Goal: Transaction & Acquisition: Purchase product/service

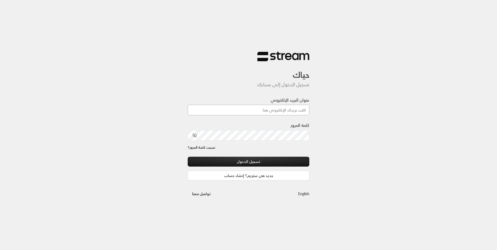
click at [273, 113] on input "عنوان البريد الإلكتروني" at bounding box center [249, 110] width 122 height 11
type input "[EMAIL_ADDRESS][DOMAIN_NAME]"
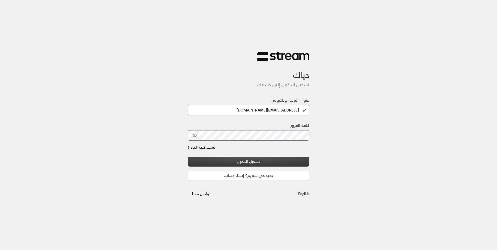
click at [261, 158] on button "تسجيل الدخول" at bounding box center [249, 162] width 122 height 10
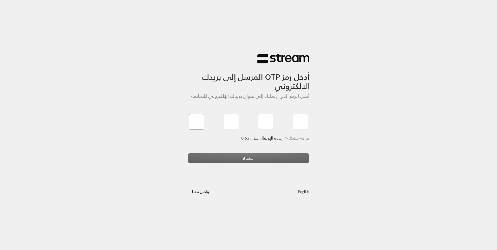
type input "0"
type input "1"
type input "2"
type input "6"
type input "7"
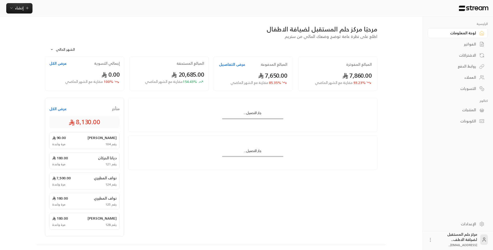
click at [473, 56] on div "الاشتراكات" at bounding box center [455, 55] width 42 height 5
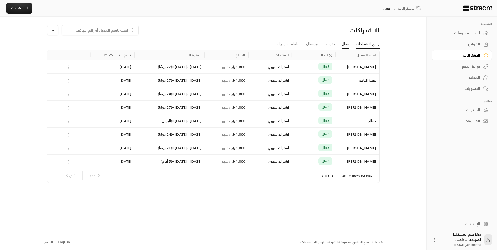
click at [372, 43] on link "جميع الاشتراكات" at bounding box center [368, 43] width 24 height 9
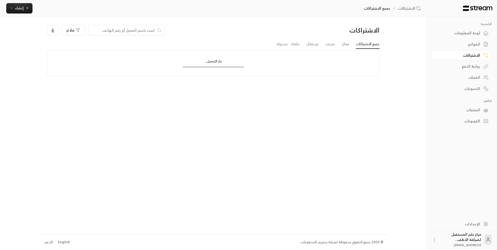
click at [472, 46] on div "الفواتير" at bounding box center [459, 44] width 42 height 5
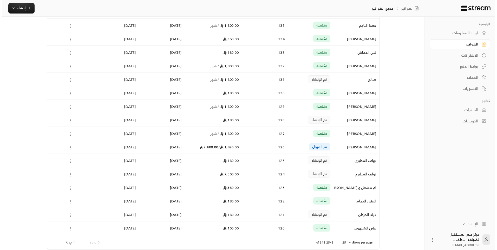
scroll to position [187, 0]
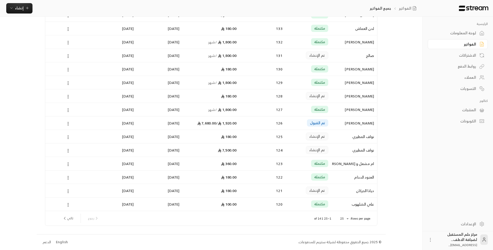
click at [356, 217] on p "Rows per page:" at bounding box center [360, 218] width 20 height 4
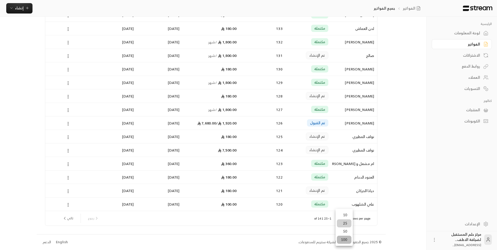
click at [345, 242] on li "100" at bounding box center [344, 240] width 15 height 8
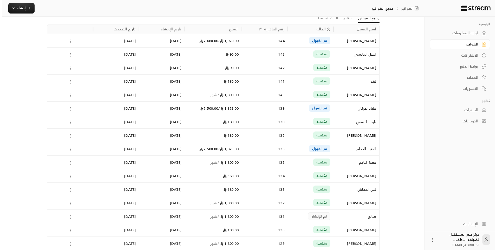
scroll to position [0, 0]
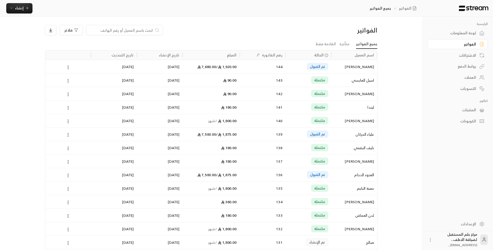
click at [465, 35] on div "لوحة المعلومات" at bounding box center [455, 32] width 42 height 5
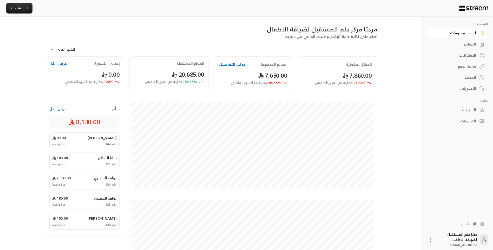
click at [480, 42] on icon at bounding box center [481, 44] width 3 height 4
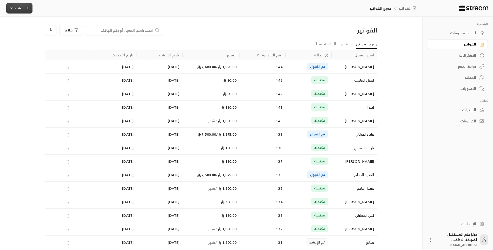
click at [22, 3] on button "إنشاء" at bounding box center [19, 8] width 26 height 10
click at [64, 21] on div "فوري" at bounding box center [44, 24] width 65 height 6
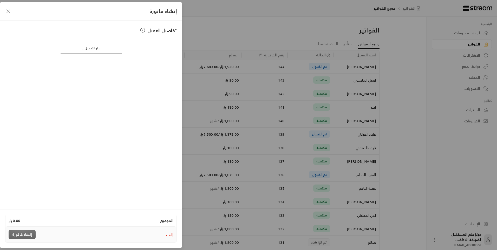
click at [110, 71] on div "تفاصيل العميل جار التحميل..." at bounding box center [91, 114] width 182 height 187
click at [7, 14] on div "إنشاء فاتورة" at bounding box center [91, 11] width 182 height 18
click at [9, 11] on icon "button" at bounding box center [8, 11] width 6 height 6
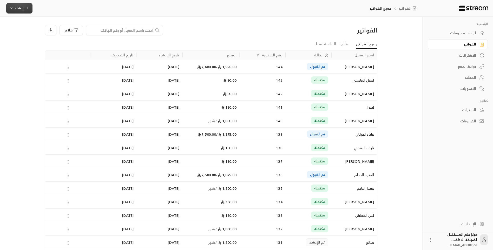
click at [23, 4] on button "إنشاء" at bounding box center [19, 8] width 26 height 10
click at [36, 28] on div "إنشاء فاتورة مرة واحدة بسهولة للمعاملات السريعة." at bounding box center [44, 32] width 65 height 10
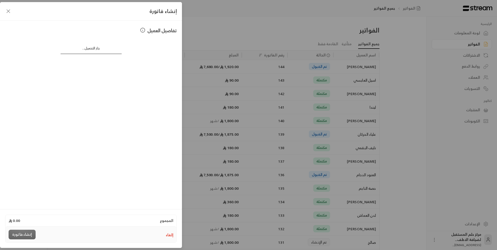
click at [2, 18] on div "إنشاء فاتورة" at bounding box center [91, 11] width 182 height 18
click at [6, 12] on icon "button" at bounding box center [8, 11] width 6 height 6
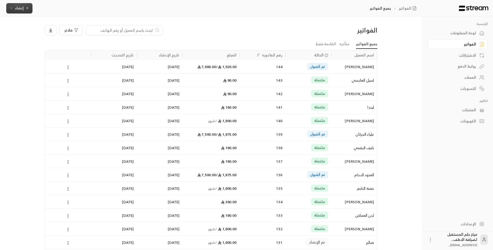
click at [15, 10] on span "إنشاء" at bounding box center [19, 8] width 9 height 6
click at [20, 21] on div "فوري" at bounding box center [44, 24] width 65 height 6
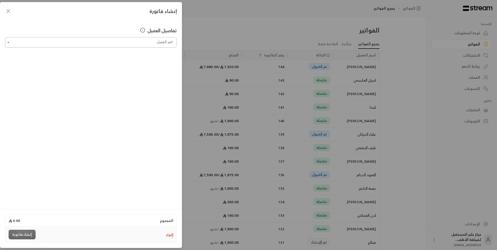
click at [131, 43] on input "اختر العميل" at bounding box center [90, 42] width 171 height 9
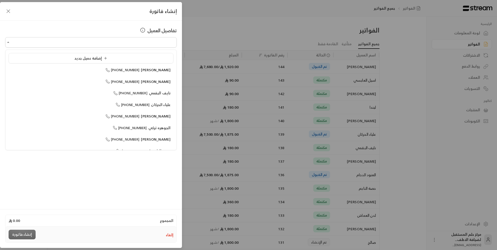
click at [134, 63] on ul "إضافة عميل جديد [PERSON_NAME] [PHONE_NUMBER] [PERSON_NAME] [PHONE_NUMBER] نايف …" at bounding box center [90, 100] width 171 height 100
click at [128, 57] on div "إضافة عميل جديد" at bounding box center [90, 58] width 159 height 5
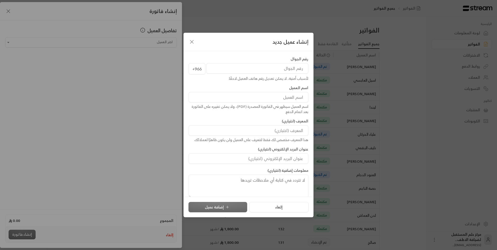
click at [231, 73] on input "tel" at bounding box center [257, 68] width 102 height 10
type input "[PHONE_NUMBER]"
type input "الجوهره"
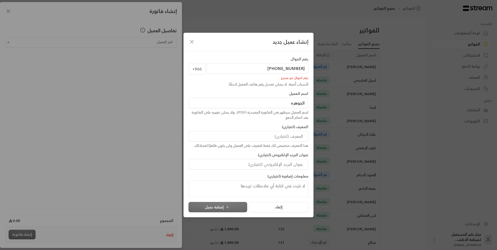
click at [191, 44] on icon "button" at bounding box center [192, 42] width 6 height 6
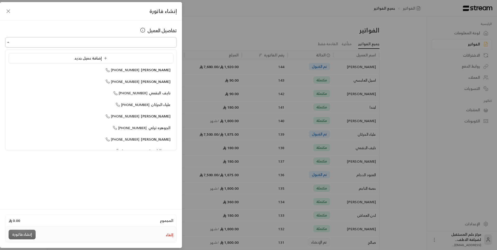
click at [162, 45] on input "اختر العميل" at bounding box center [90, 42] width 171 height 9
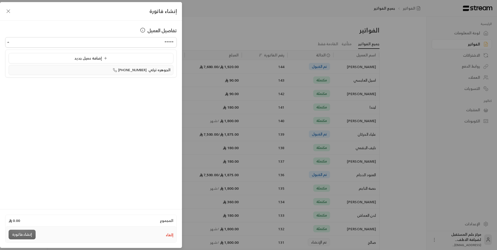
click at [156, 71] on span "الجوهره تركي" at bounding box center [159, 69] width 22 height 6
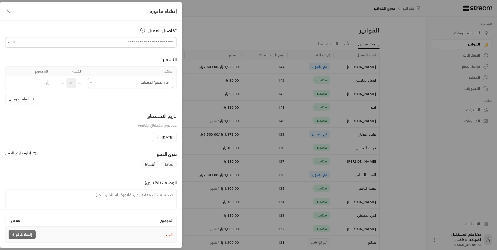
type input "**********"
click at [136, 80] on input "اختر العميل" at bounding box center [130, 82] width 85 height 9
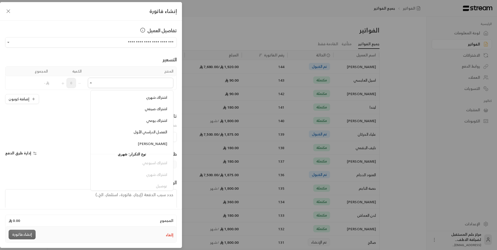
scroll to position [58, 0]
click at [152, 144] on li "[PERSON_NAME]" at bounding box center [132, 141] width 76 height 10
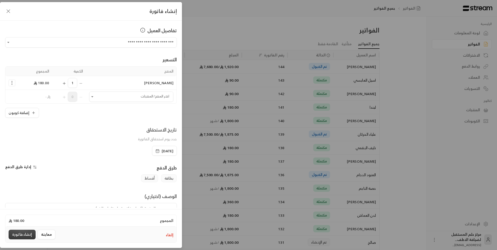
click at [18, 234] on button "إنشاء فاتورة" at bounding box center [22, 235] width 27 height 10
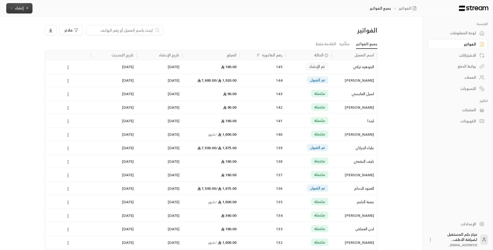
click at [12, 7] on icon "button" at bounding box center [11, 8] width 4 height 4
click at [24, 25] on div "فوري" at bounding box center [44, 24] width 65 height 6
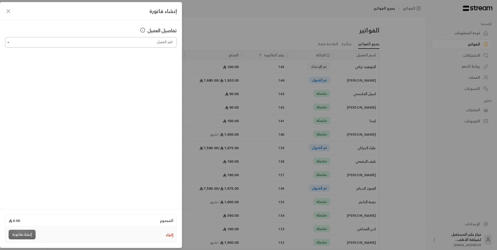
click at [95, 46] on input "اختر العميل" at bounding box center [90, 42] width 171 height 9
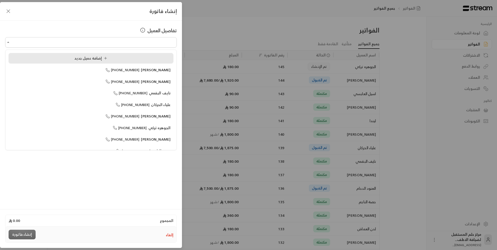
click at [100, 58] on span "إضافة عميل جديد" at bounding box center [91, 58] width 35 height 6
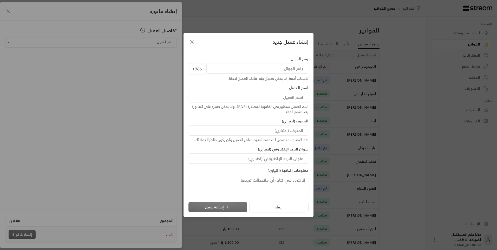
click at [192, 40] on icon "button" at bounding box center [192, 42] width 6 height 6
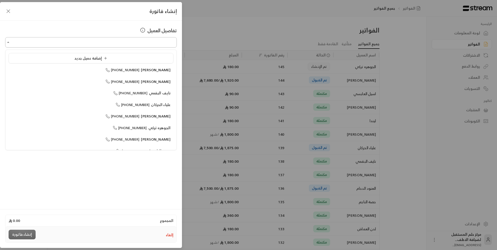
click at [143, 45] on input "اختر العميل" at bounding box center [90, 42] width 171 height 9
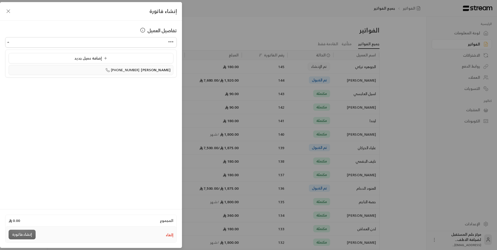
click at [151, 71] on span "[PERSON_NAME]" at bounding box center [156, 69] width 30 height 6
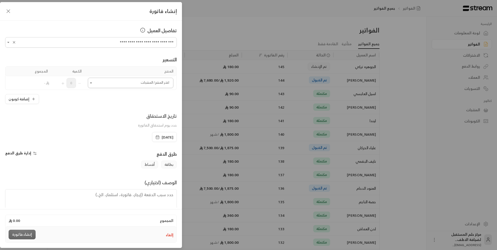
type input "**********"
click at [144, 83] on input "اختر العميل" at bounding box center [130, 82] width 85 height 9
click at [152, 154] on span "اشتراك شهري" at bounding box center [156, 153] width 21 height 6
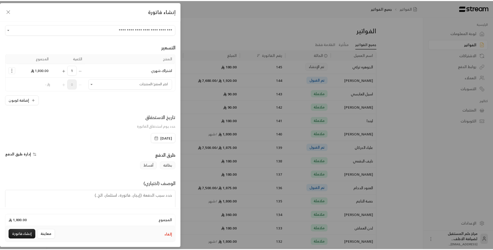
scroll to position [25, 0]
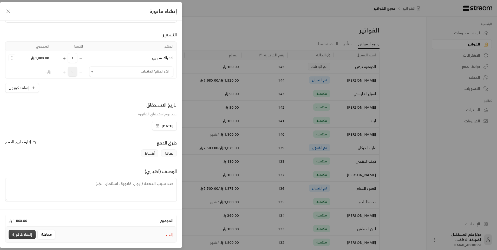
click at [26, 236] on button "إنشاء فاتورة" at bounding box center [22, 235] width 27 height 10
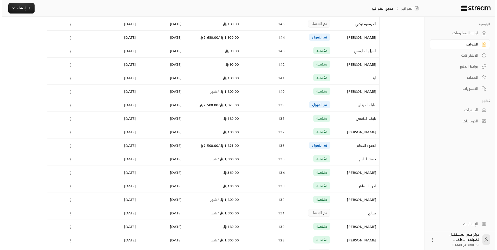
scroll to position [0, 0]
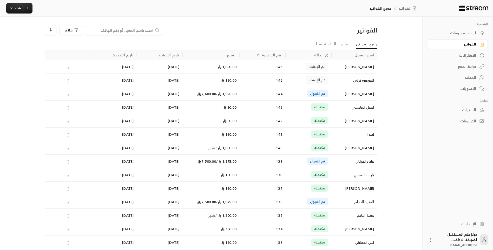
click at [66, 81] on icon at bounding box center [68, 80] width 5 height 5
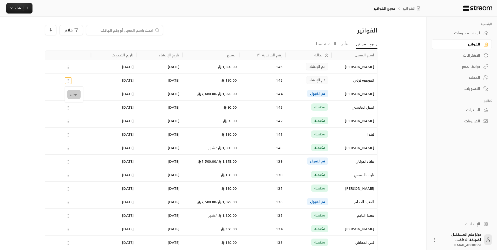
click at [69, 91] on li "عرض" at bounding box center [73, 94] width 13 height 9
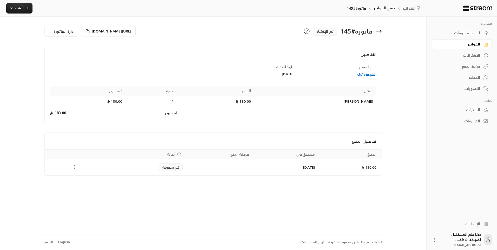
click at [53, 30] on button "إدارة الفاتورة" at bounding box center [61, 31] width 33 height 10
click at [61, 54] on link "إلغاء" at bounding box center [64, 55] width 32 height 9
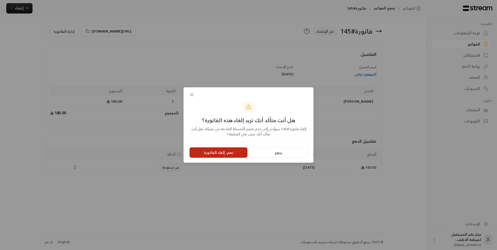
click at [197, 150] on button "نعم، إلغاء الفاتورة" at bounding box center [218, 152] width 58 height 10
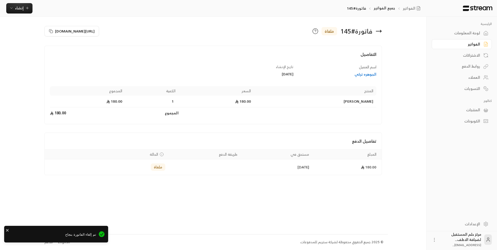
click at [379, 31] on icon at bounding box center [378, 31] width 5 height 0
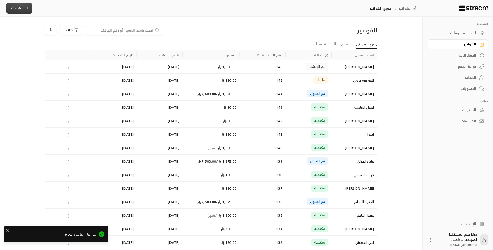
click at [25, 10] on icon "button" at bounding box center [27, 8] width 4 height 4
click at [27, 30] on div "إنشاء فاتورة مرة واحدة بسهولة للمعاملات السريعة." at bounding box center [44, 32] width 65 height 10
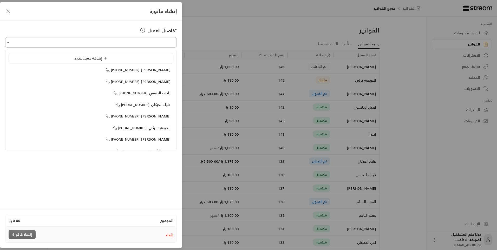
click at [102, 46] on input "اختر العميل" at bounding box center [90, 42] width 171 height 9
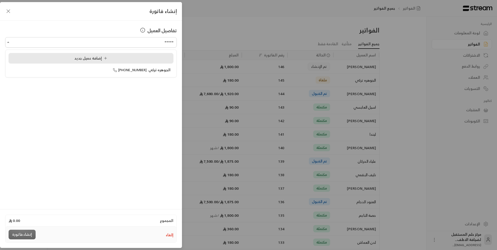
click at [113, 58] on div "إضافة عميل جديد" at bounding box center [90, 58] width 159 height 5
type input "**********"
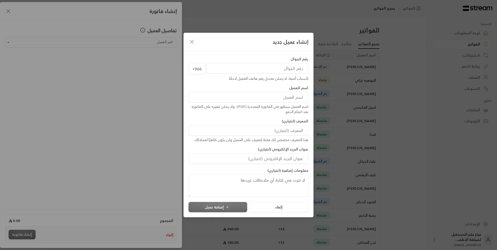
click at [217, 66] on input "tel" at bounding box center [257, 68] width 102 height 10
type input "553306874"
click at [207, 91] on div "اسم العميل اسم العميل سيظهر في الفاتورة المصدرة (PDF)، ولا يمكن تغييره على الفا…" at bounding box center [248, 99] width 125 height 29
click at [209, 99] on input at bounding box center [248, 97] width 119 height 10
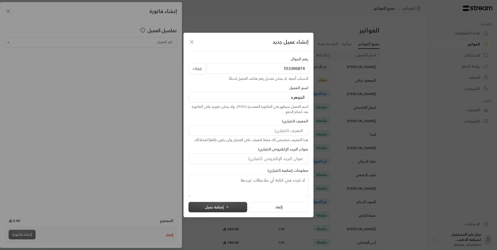
type input "الجوهره"
click at [227, 204] on button "إضافة عميل" at bounding box center [217, 207] width 59 height 10
type input "**********"
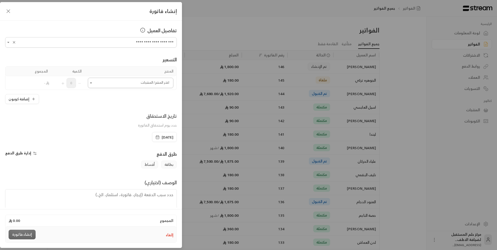
click at [153, 80] on input "اختر العميل" at bounding box center [130, 82] width 85 height 9
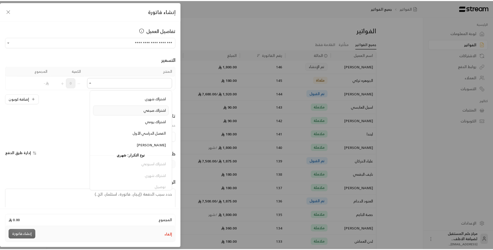
scroll to position [58, 0]
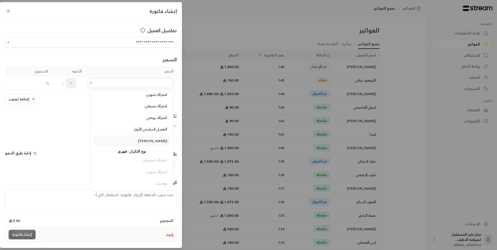
click at [152, 141] on span "[PERSON_NAME]" at bounding box center [152, 140] width 29 height 6
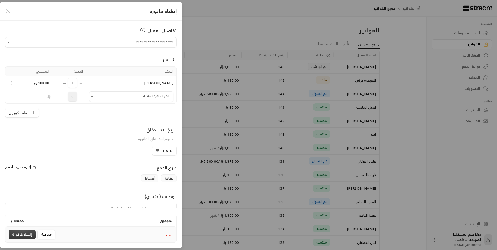
click at [21, 235] on button "إنشاء فاتورة" at bounding box center [22, 235] width 27 height 10
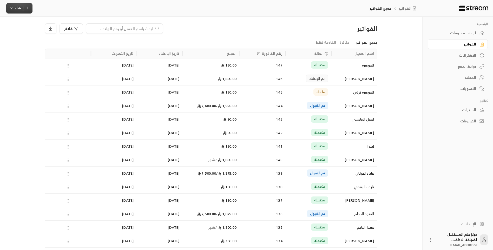
scroll to position [0, 0]
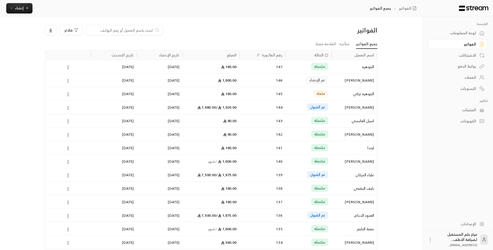
click at [68, 82] on circle at bounding box center [68, 82] width 1 height 1
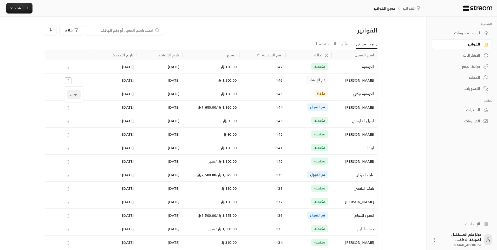
click at [72, 91] on li "عرض" at bounding box center [73, 94] width 13 height 9
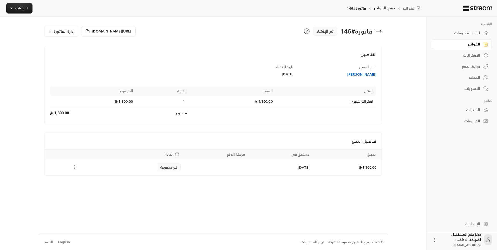
click at [47, 33] on button "إدارة الفاتورة" at bounding box center [61, 31] width 33 height 10
click at [65, 55] on link "إلغاء" at bounding box center [64, 55] width 32 height 9
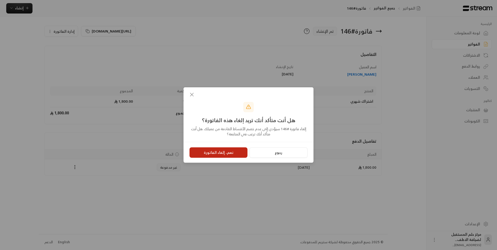
click at [210, 152] on button "نعم، إلغاء الفاتورة" at bounding box center [218, 152] width 58 height 10
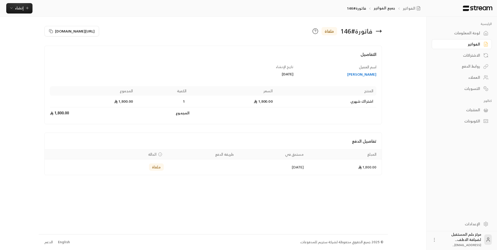
click at [374, 32] on div "فاتورة # 146 ملغاة" at bounding box center [298, 31] width 171 height 12
click at [380, 32] on icon at bounding box center [378, 31] width 6 height 6
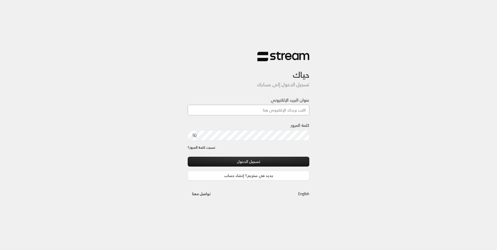
click at [284, 105] on input "عنوان البريد الإلكتروني" at bounding box center [249, 110] width 122 height 11
type input "futuredream701@gmail.com"
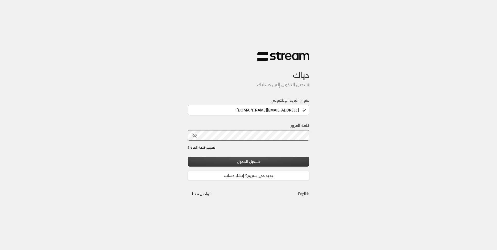
click at [271, 164] on button "تسجيل الدخول" at bounding box center [249, 162] width 122 height 10
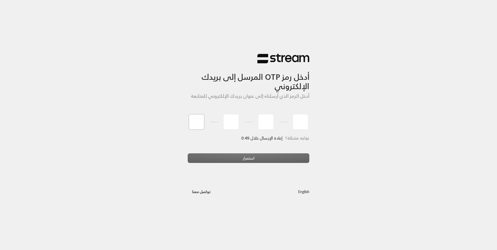
type input "3"
type input "4"
type input "5"
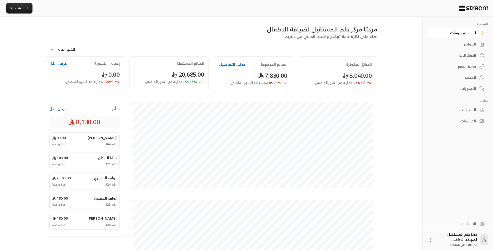
click at [454, 42] on div "الفواتير" at bounding box center [455, 44] width 42 height 5
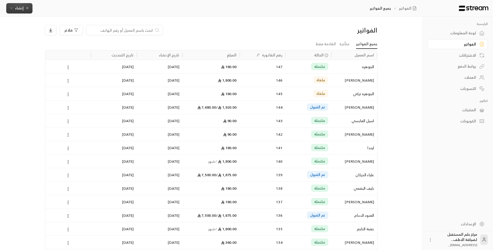
click at [13, 7] on icon "button" at bounding box center [11, 8] width 4 height 4
click at [25, 24] on div "فوري" at bounding box center [44, 24] width 65 height 6
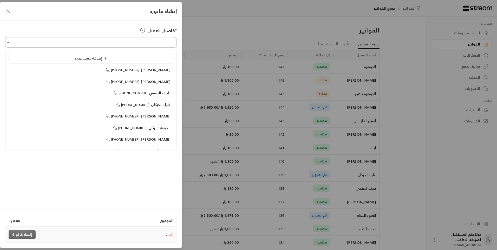
click at [169, 40] on input "اختر العميل" at bounding box center [90, 42] width 171 height 9
click at [165, 59] on div "إضافة عميل جديد" at bounding box center [90, 58] width 159 height 5
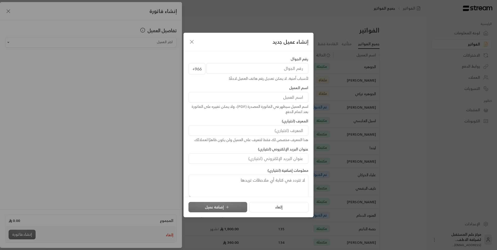
drag, startPoint x: 225, startPoint y: 67, endPoint x: 228, endPoint y: 70, distance: 4.0
click at [225, 67] on input "tel" at bounding box center [257, 68] width 102 height 10
type input "557414119"
click at [270, 102] on input at bounding box center [248, 97] width 119 height 10
type input "عبدالعزيز التويجري"
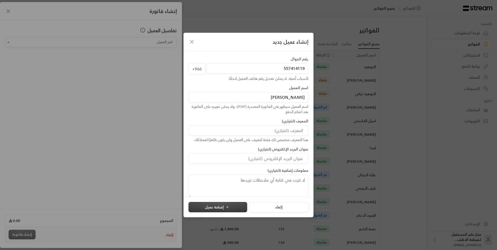
click at [225, 206] on icon "submit" at bounding box center [227, 207] width 4 height 4
type input "**********"
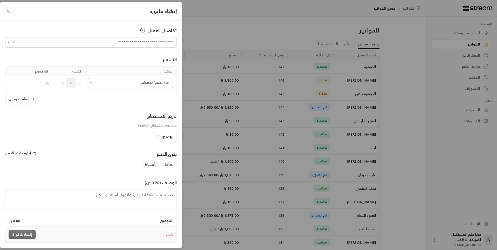
click at [135, 81] on input "اختر العميل" at bounding box center [130, 82] width 85 height 9
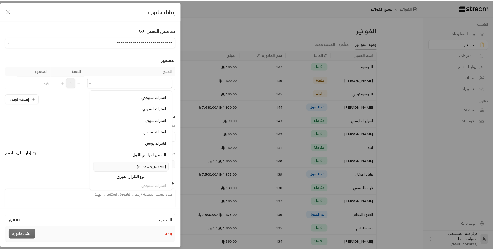
scroll to position [6, 0]
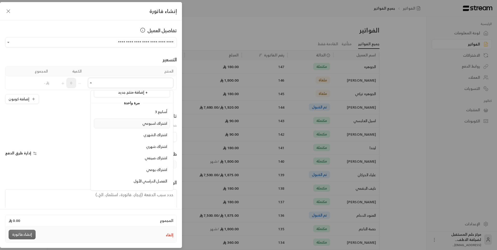
click at [153, 123] on span "اشتراك اسبوعي" at bounding box center [154, 123] width 25 height 6
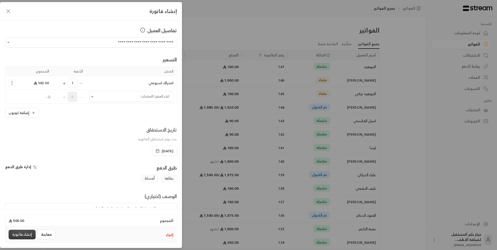
click at [22, 239] on button "إنشاء فاتورة" at bounding box center [22, 235] width 27 height 10
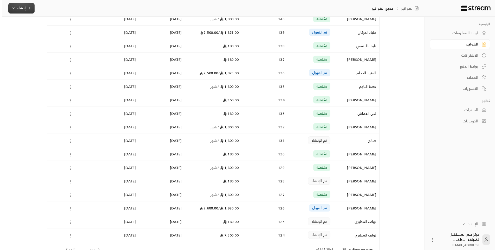
scroll to position [182, 0]
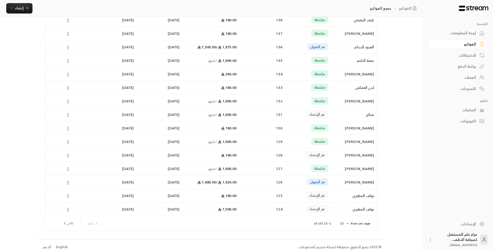
click at [68, 115] on circle at bounding box center [68, 115] width 1 height 1
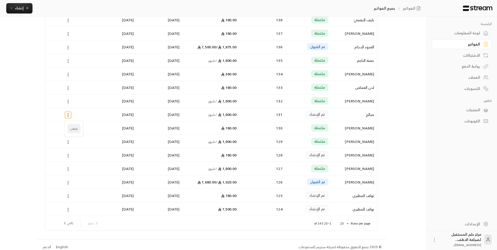
click at [79, 128] on li "عرض" at bounding box center [73, 128] width 13 height 9
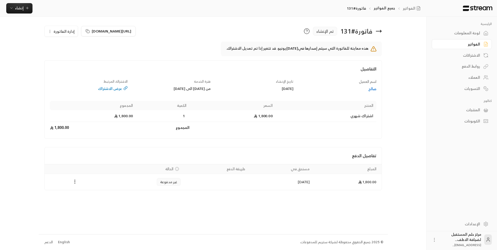
click at [48, 32] on icon "button" at bounding box center [50, 31] width 4 height 4
click at [68, 54] on link "إلغاء" at bounding box center [64, 55] width 32 height 9
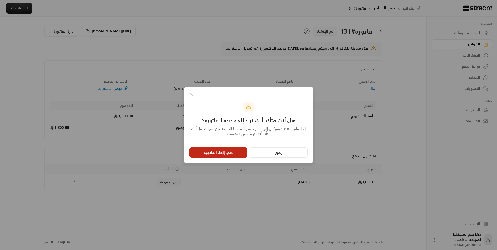
click at [213, 150] on button "نعم، إلغاء الفاتورة" at bounding box center [218, 152] width 58 height 10
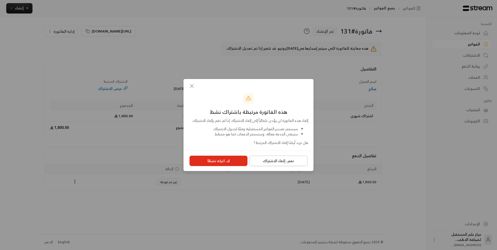
click at [277, 164] on button "نعم، إلغاء الاشتراك" at bounding box center [278, 161] width 58 height 10
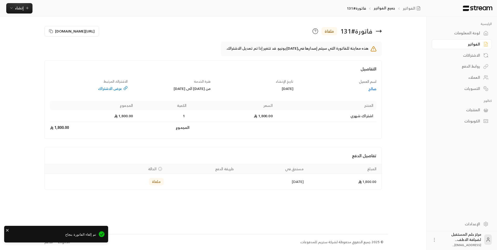
click at [376, 30] on icon at bounding box center [378, 31] width 6 height 6
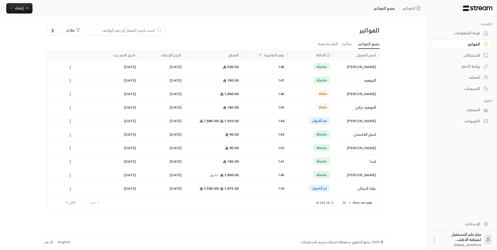
click at [483, 32] on icon at bounding box center [485, 33] width 5 height 5
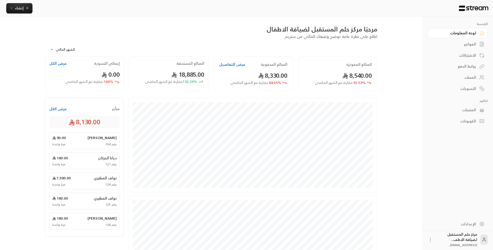
click at [464, 46] on div "الفواتير" at bounding box center [455, 44] width 42 height 5
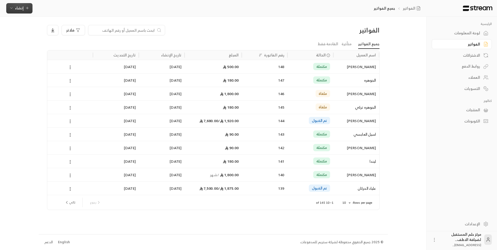
click at [19, 12] on button "إنشاء" at bounding box center [19, 8] width 26 height 10
click at [219, 32] on div "فلاتر" at bounding box center [171, 30] width 248 height 10
click at [480, 32] on link "لوحة المعلومات" at bounding box center [461, 33] width 60 height 10
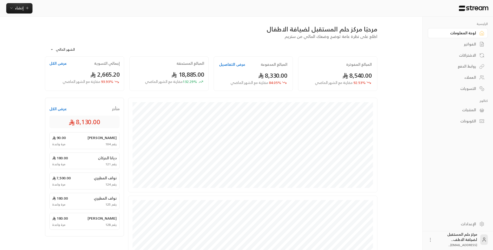
click at [16, 14] on div "إنشاء فوري إنشاء فاتورة مرة واحدة بسهولة للمعاملات السريعة. اشتراك أتمتة الفوات…" at bounding box center [212, 8] width 424 height 17
click at [24, 11] on span "إنشاء" at bounding box center [19, 8] width 20 height 6
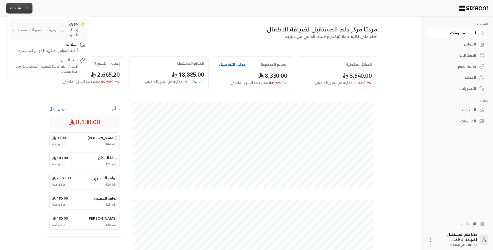
click at [84, 27] on div "فوري إنشاء فاتورة مرة واحدة بسهولة للمعاملات السريعة." at bounding box center [48, 29] width 73 height 17
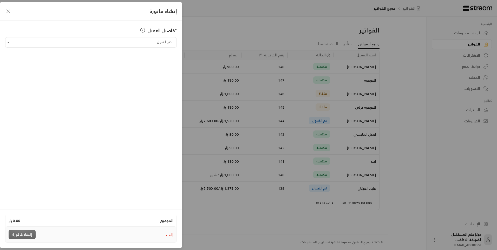
click at [208, 20] on div "إنشاء فاتورة تفاصيل العميل اختر العميل اختر العميل المجموع 0.00 إلغاء إنشاء فات…" at bounding box center [248, 125] width 497 height 250
click at [6, 12] on icon "button" at bounding box center [8, 11] width 6 height 6
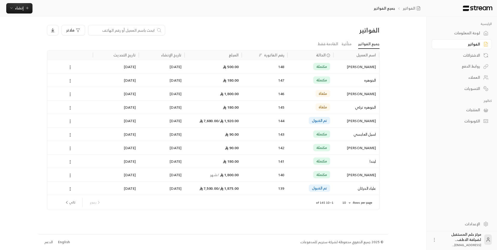
drag, startPoint x: 397, startPoint y: 43, endPoint x: 380, endPoint y: 42, distance: 16.4
click at [380, 42] on div "الرئيسية لوحة المعلومات الفواتير الاشتراكات روابط الدفع العملاء التسويات كتالوج…" at bounding box center [248, 125] width 419 height 250
drag, startPoint x: 380, startPoint y: 27, endPoint x: 357, endPoint y: 34, distance: 23.9
click at [357, 34] on div "الفواتير" at bounding box center [339, 30] width 84 height 8
copy div "الفواتير"
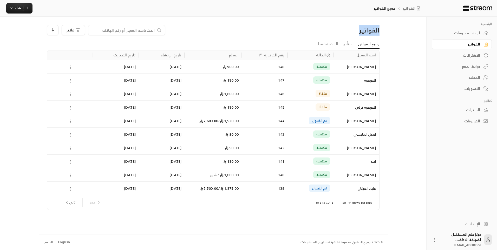
click at [353, 32] on div "الفواتير" at bounding box center [339, 30] width 79 height 8
